Goal: Task Accomplishment & Management: Use online tool/utility

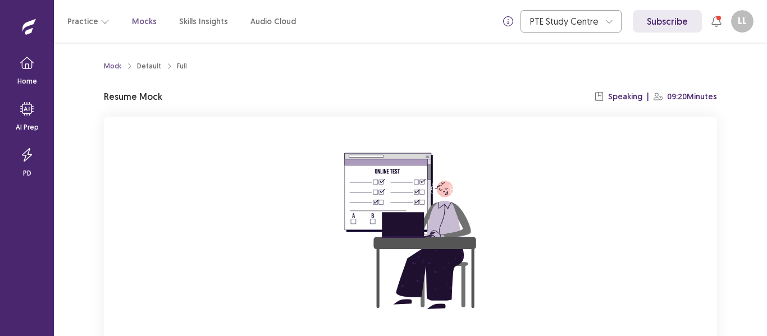
click at [681, 228] on div "You already have an ongoing mock! You can either resume that or click reset to …" at bounding box center [410, 267] width 613 height 300
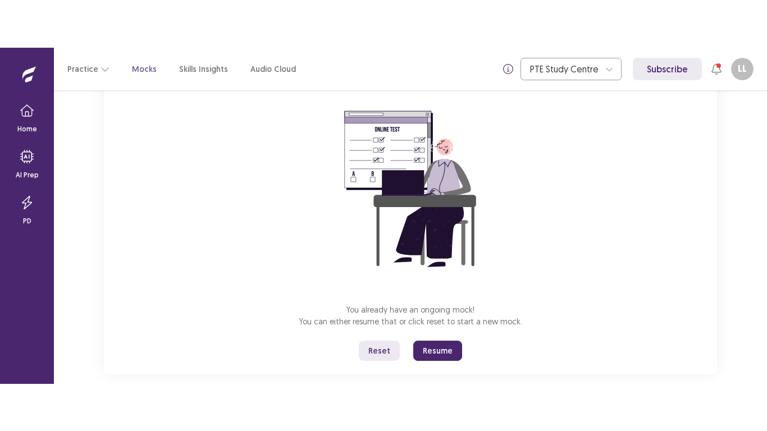
scroll to position [107, 0]
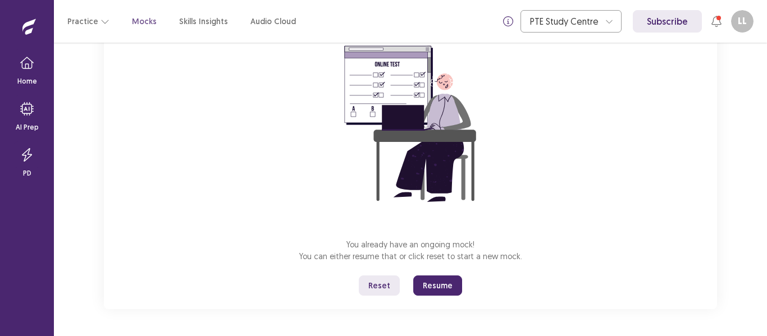
click at [371, 289] on button "Reset" at bounding box center [379, 286] width 41 height 20
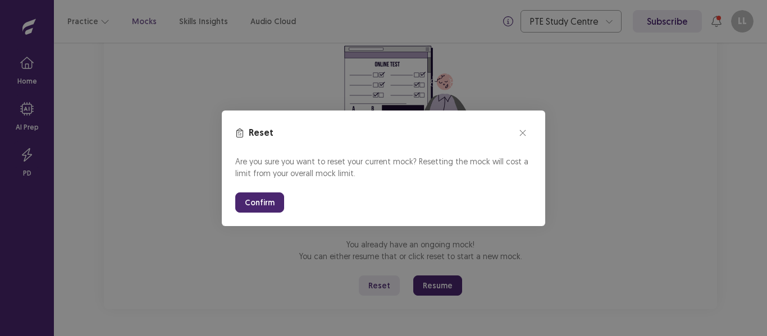
click at [259, 194] on button "Confirm" at bounding box center [259, 203] width 49 height 20
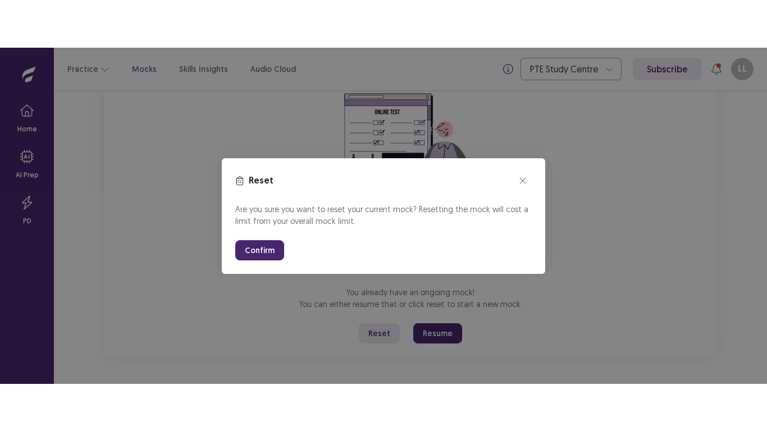
scroll to position [12, 0]
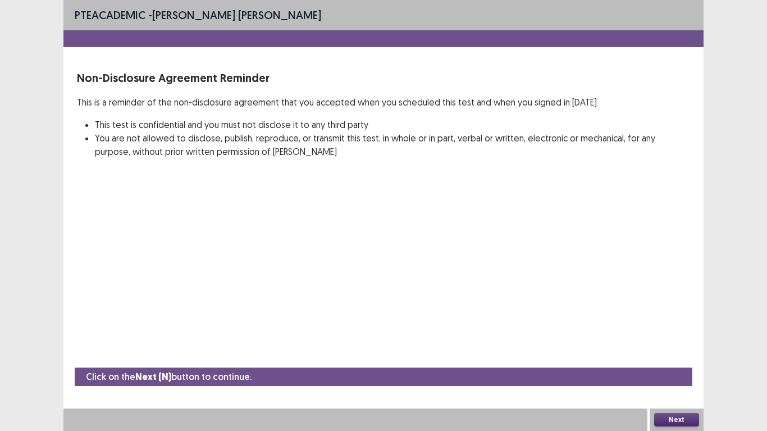
click at [663, 336] on button "Next" at bounding box center [676, 419] width 45 height 13
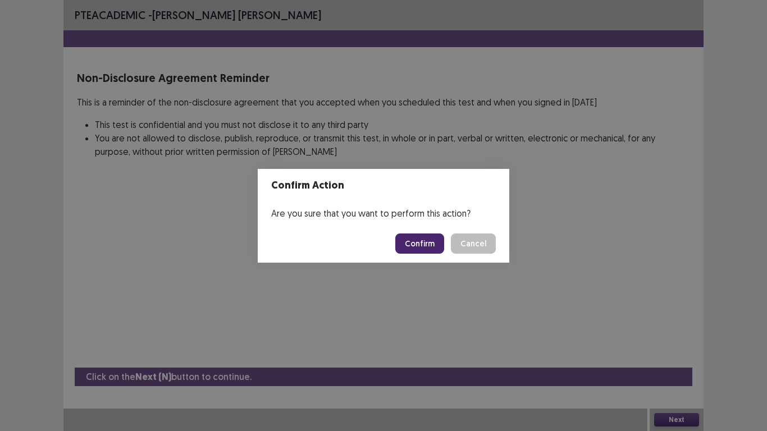
click at [424, 248] on button "Confirm" at bounding box center [419, 244] width 49 height 20
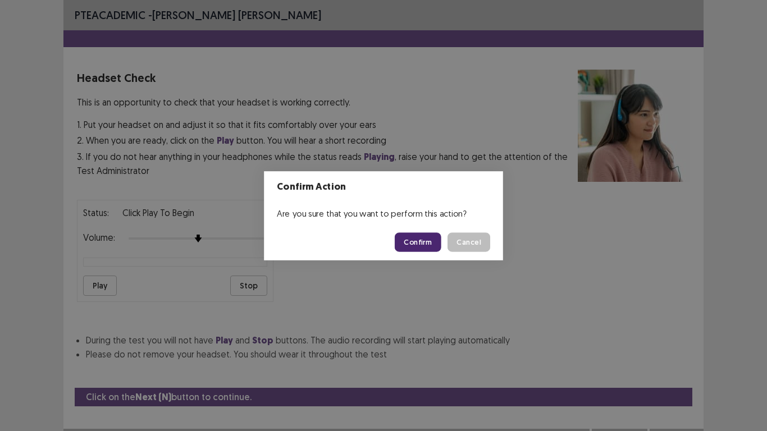
scroll to position [11, 0]
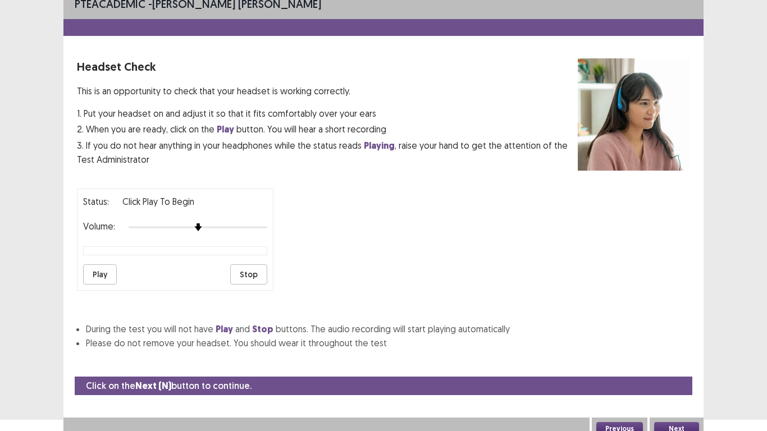
click at [105, 280] on button "Play" at bounding box center [100, 274] width 34 height 20
click at [669, 336] on button "Next" at bounding box center [676, 428] width 45 height 13
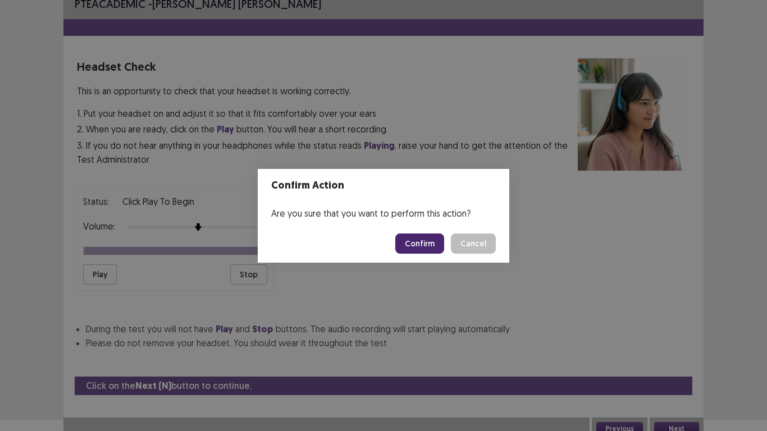
click at [430, 245] on button "Confirm" at bounding box center [419, 244] width 49 height 20
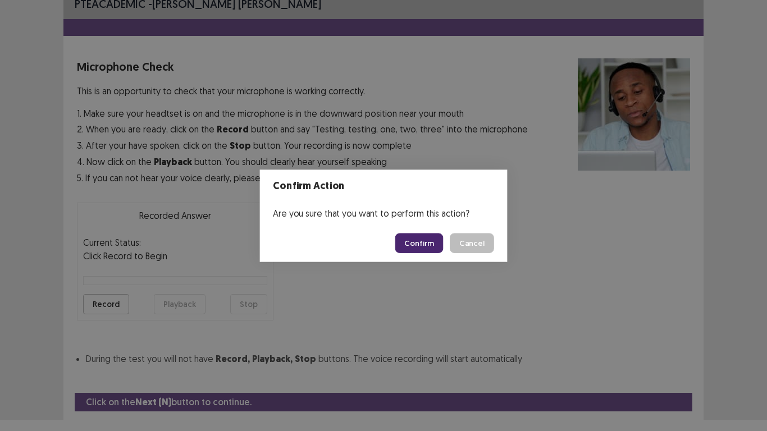
scroll to position [36, 0]
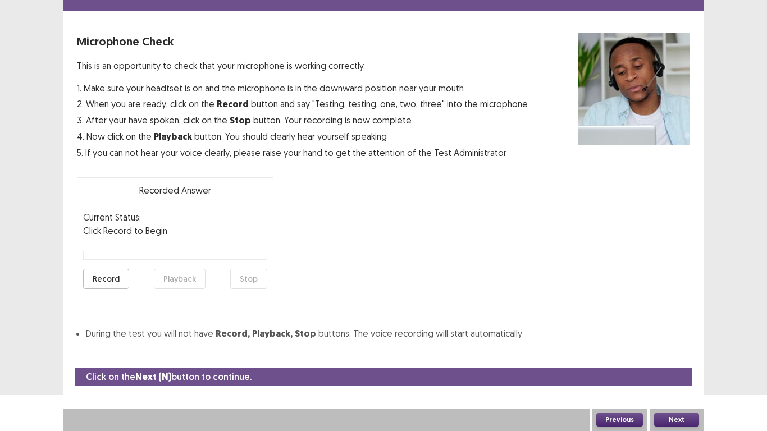
click at [96, 275] on button "Record" at bounding box center [106, 279] width 46 height 20
click at [93, 276] on button "Record" at bounding box center [106, 279] width 46 height 20
click at [249, 287] on button "Stop" at bounding box center [248, 279] width 37 height 20
click at [165, 282] on button "Playback" at bounding box center [180, 279] width 52 height 20
click at [685, 336] on button "Next" at bounding box center [676, 419] width 45 height 13
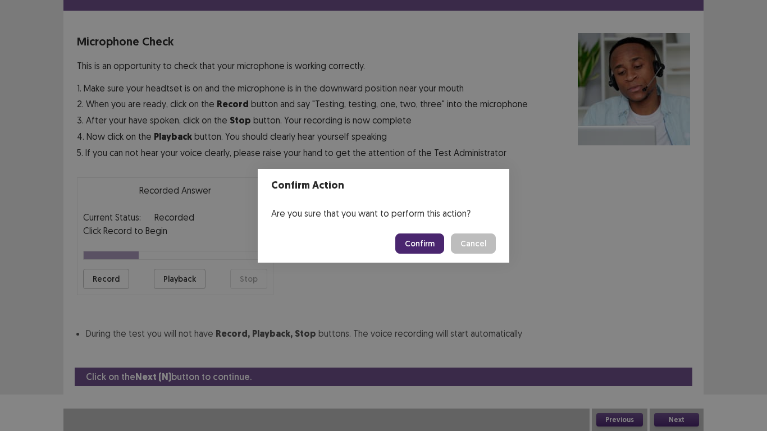
click at [415, 245] on button "Confirm" at bounding box center [419, 244] width 49 height 20
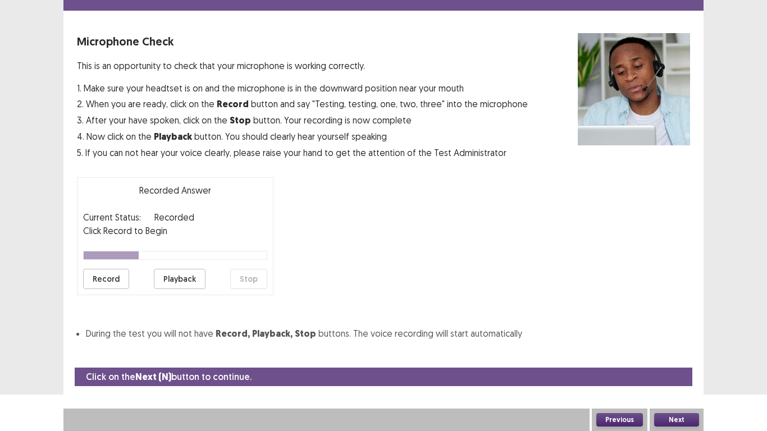
scroll to position [3, 0]
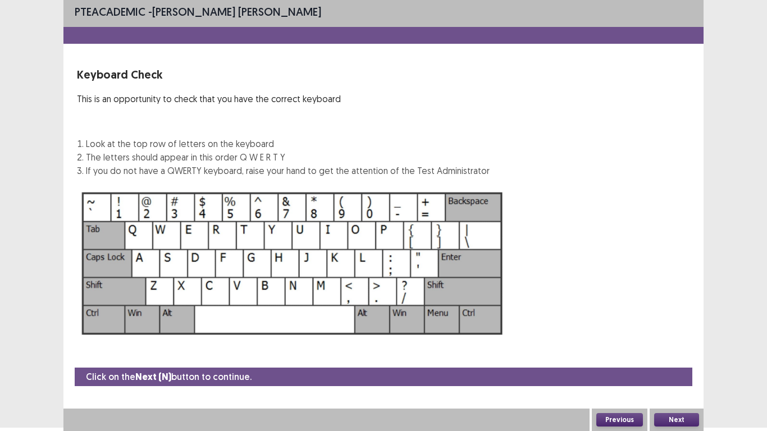
click at [665, 336] on button "Next" at bounding box center [676, 419] width 45 height 13
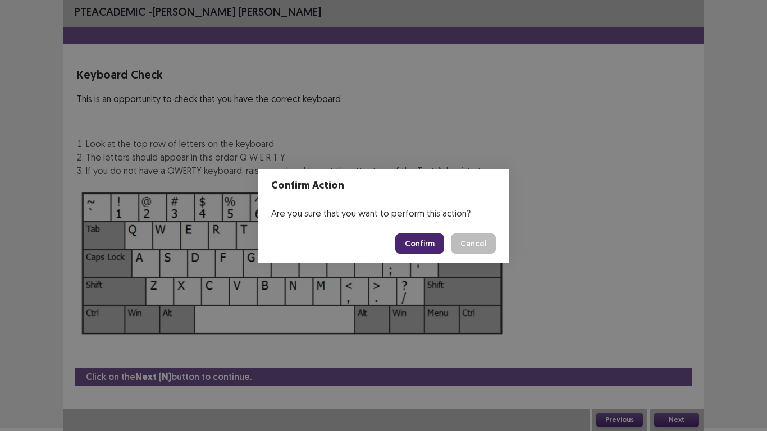
click at [424, 249] on button "Confirm" at bounding box center [419, 244] width 49 height 20
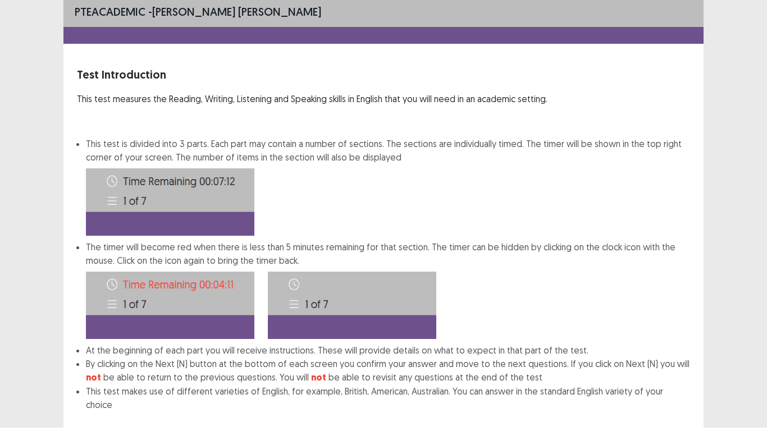
scroll to position [61, 0]
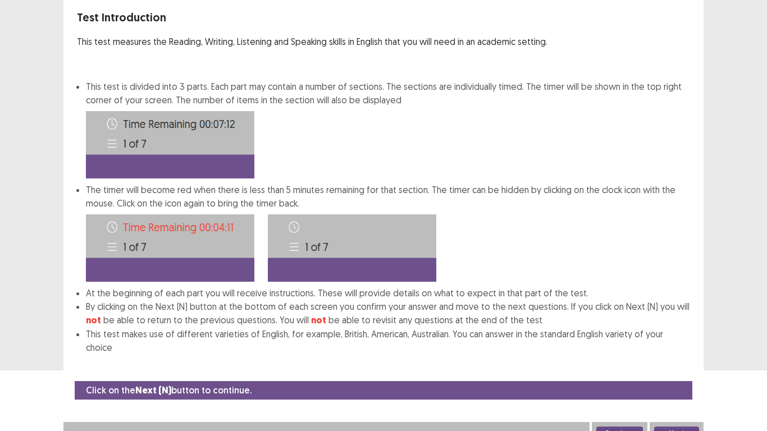
click at [688, 336] on button "Next" at bounding box center [676, 433] width 45 height 13
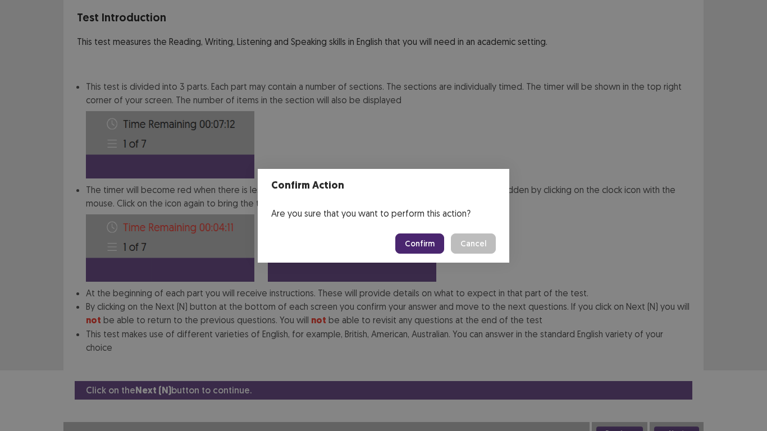
click at [433, 234] on button "Confirm" at bounding box center [419, 244] width 49 height 20
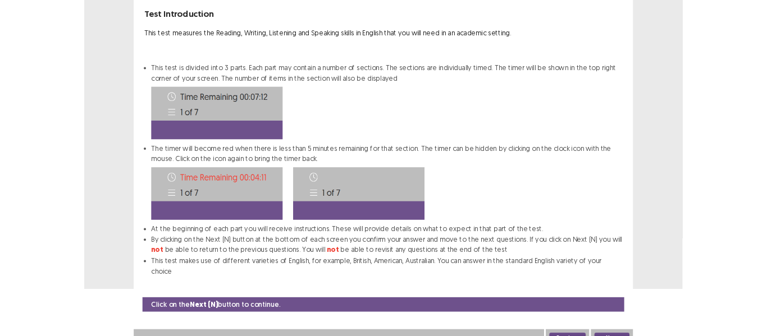
scroll to position [0, 0]
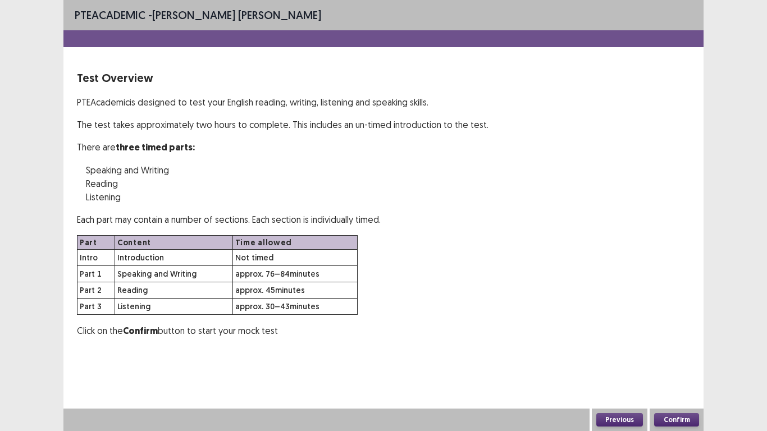
click at [679, 336] on button "Confirm" at bounding box center [676, 419] width 45 height 13
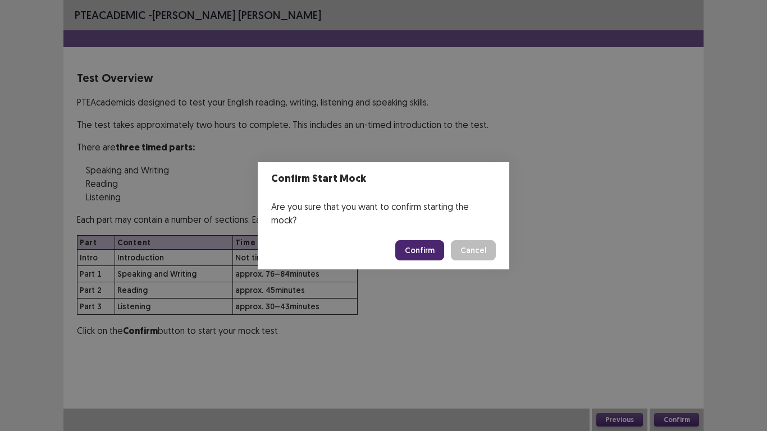
click at [424, 242] on button "Confirm" at bounding box center [419, 250] width 49 height 20
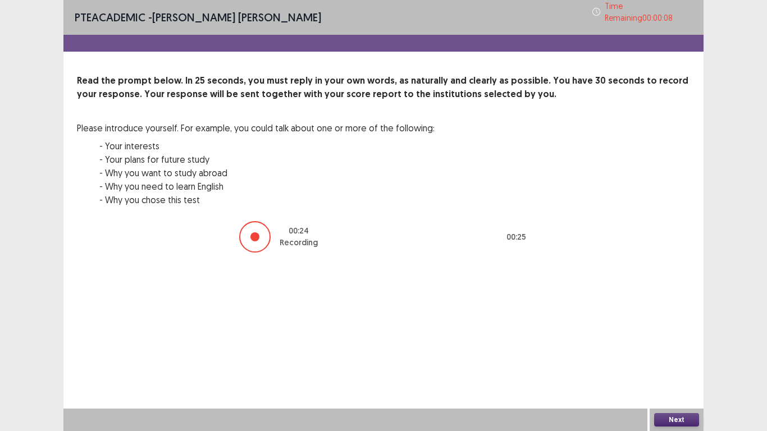
click at [674, 336] on button "Next" at bounding box center [676, 419] width 45 height 13
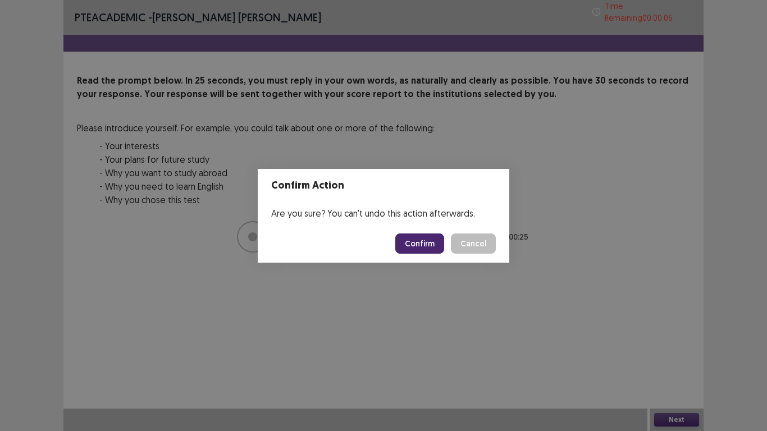
click at [409, 246] on button "Confirm" at bounding box center [419, 244] width 49 height 20
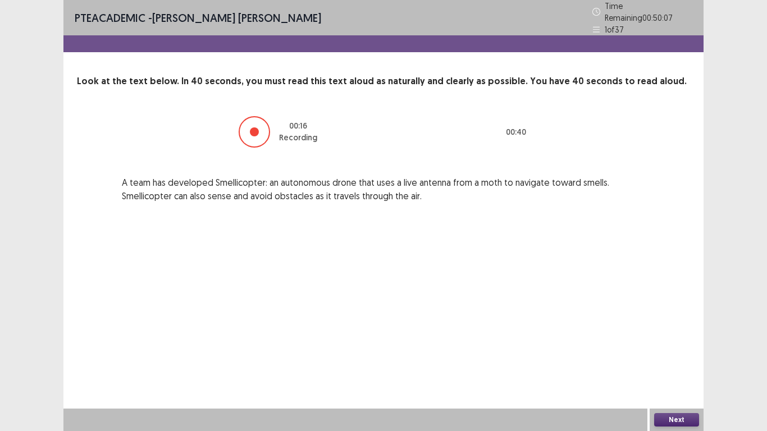
click at [662, 336] on button "Next" at bounding box center [676, 419] width 45 height 13
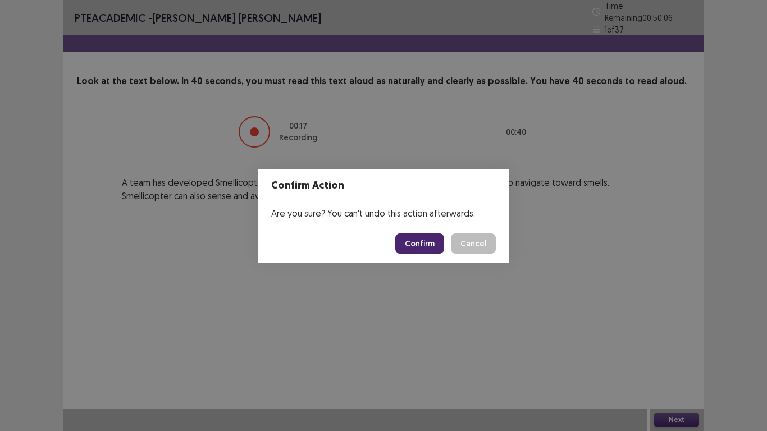
click at [418, 245] on button "Confirm" at bounding box center [419, 244] width 49 height 20
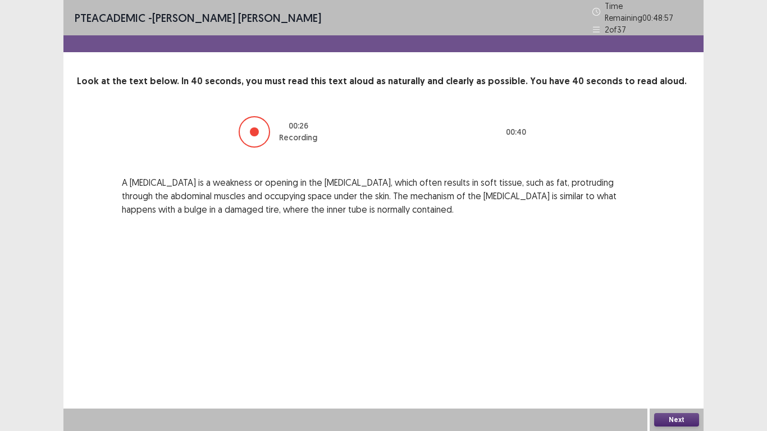
click at [655, 336] on button "Next" at bounding box center [676, 419] width 45 height 13
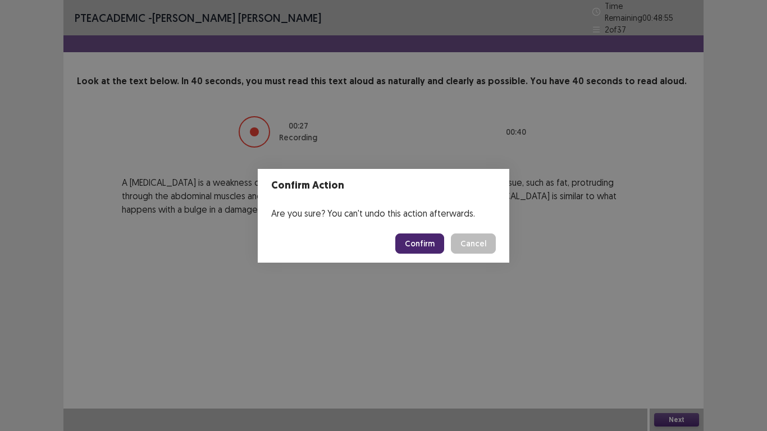
click at [410, 249] on button "Confirm" at bounding box center [419, 244] width 49 height 20
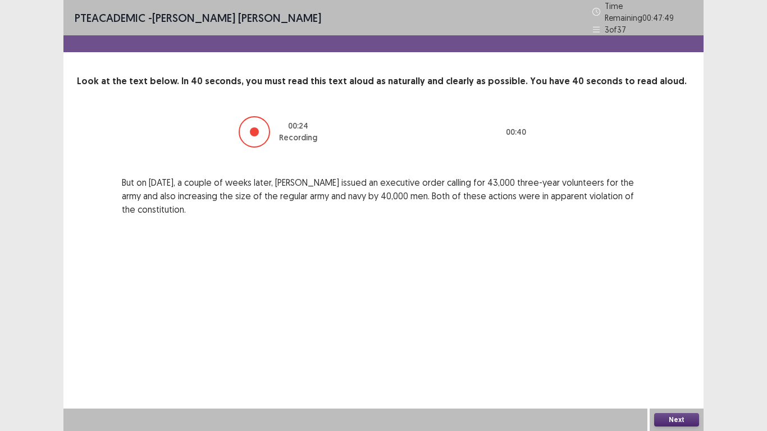
click at [675, 336] on button "Next" at bounding box center [676, 419] width 45 height 13
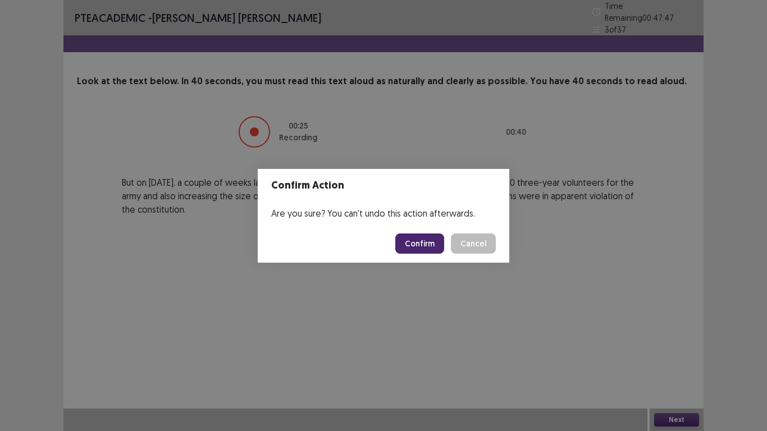
click at [399, 248] on button "Confirm" at bounding box center [419, 244] width 49 height 20
